Goal: Navigation & Orientation: Find specific page/section

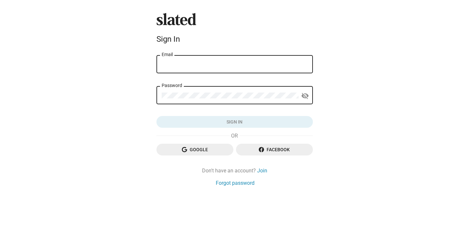
click at [198, 60] on div "Email" at bounding box center [235, 63] width 146 height 19
click at [188, 66] on input "Email" at bounding box center [235, 65] width 146 height 6
type input "[PERSON_NAME][EMAIL_ADDRESS][DOMAIN_NAME]"
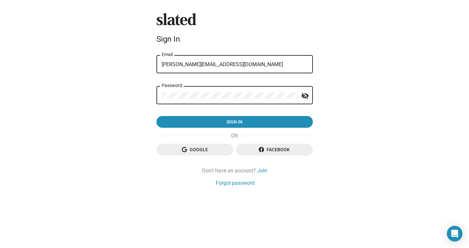
click at [156, 116] on button "Sign in" at bounding box center [234, 122] width 156 height 12
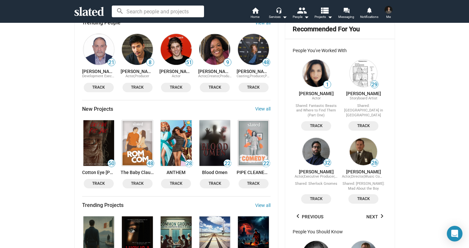
scroll to position [441, 0]
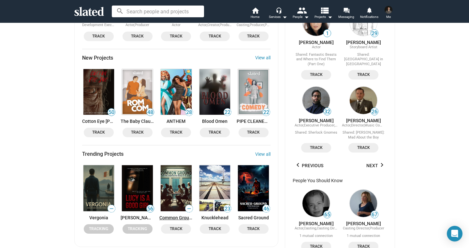
click at [173, 215] on link "Common Ground" at bounding box center [176, 217] width 34 height 5
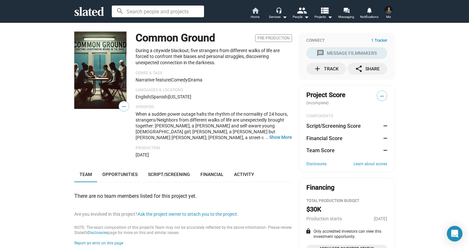
click at [257, 13] on span "Home" at bounding box center [255, 17] width 9 height 8
